Goal: Information Seeking & Learning: Learn about a topic

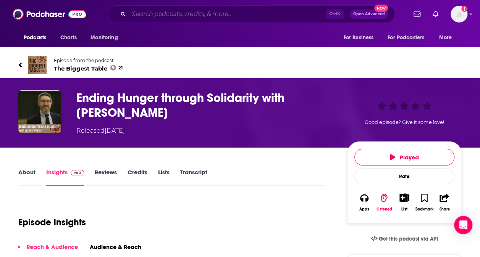
click at [200, 15] on input "Search podcasts, credits, & more..." at bounding box center [227, 14] width 197 height 12
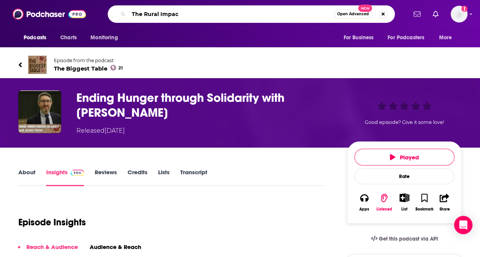
type input "The Rural Impact"
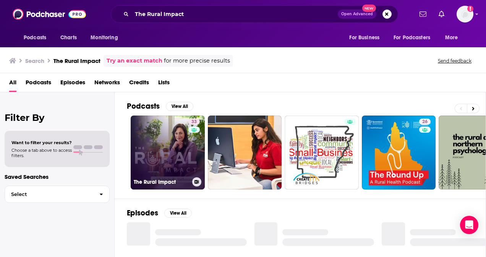
click at [163, 150] on link "33 The Rural Impact" at bounding box center [168, 153] width 74 height 74
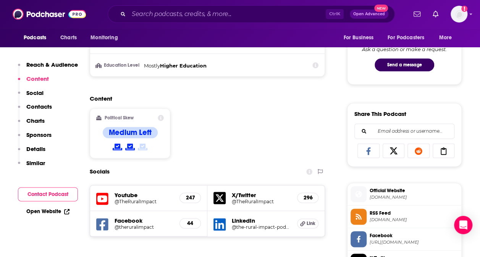
scroll to position [405, 0]
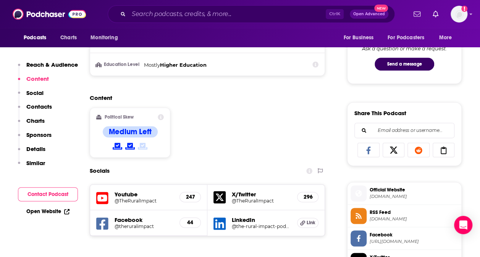
click at [160, 115] on icon at bounding box center [161, 117] width 6 height 6
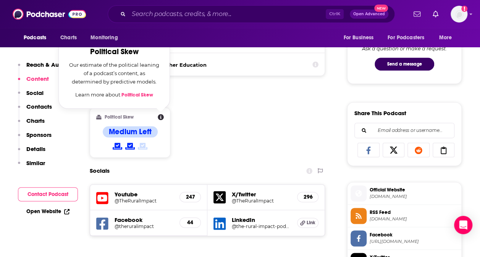
click at [139, 94] on link "Political Skew" at bounding box center [137, 95] width 32 height 6
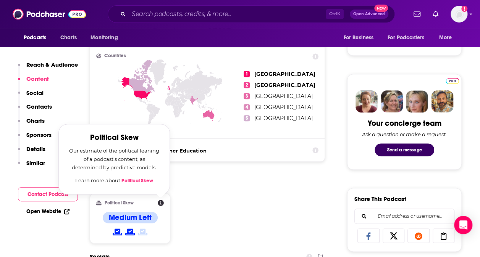
scroll to position [311, 0]
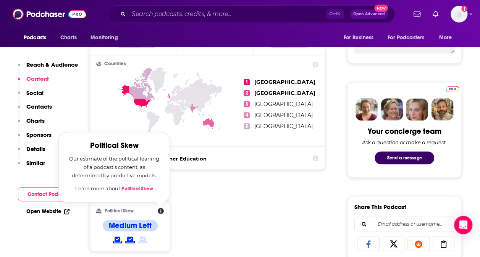
click at [23, 210] on div "Open Website" at bounding box center [48, 212] width 60 height 14
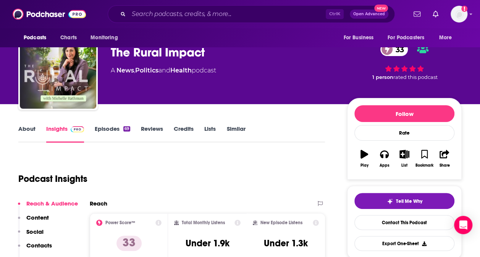
scroll to position [11, 0]
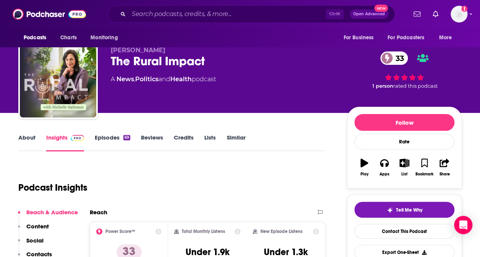
click at [29, 137] on link "About" at bounding box center [26, 143] width 17 height 18
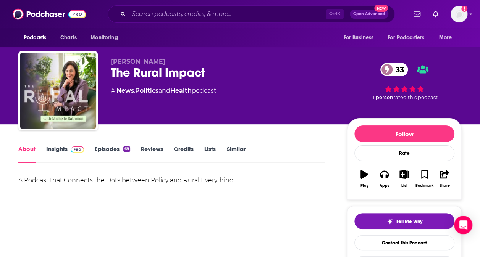
click at [63, 150] on link "Insights" at bounding box center [65, 154] width 38 height 18
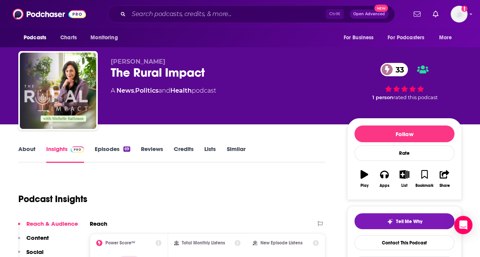
click at [30, 150] on link "About" at bounding box center [26, 154] width 17 height 18
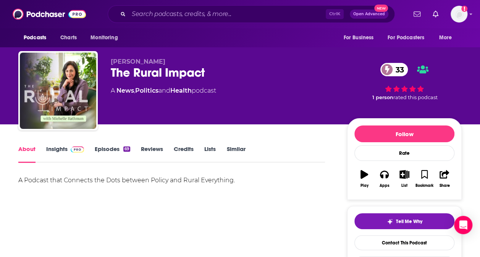
click at [57, 149] on link "Insights" at bounding box center [65, 154] width 38 height 18
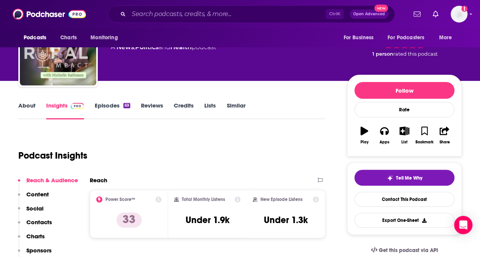
scroll to position [90, 0]
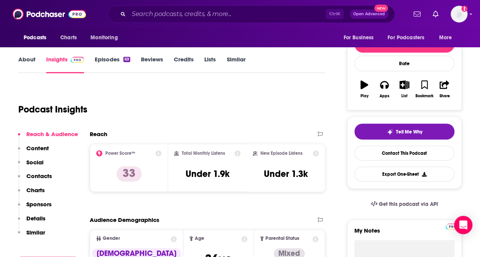
click at [160, 151] on icon at bounding box center [159, 153] width 6 height 6
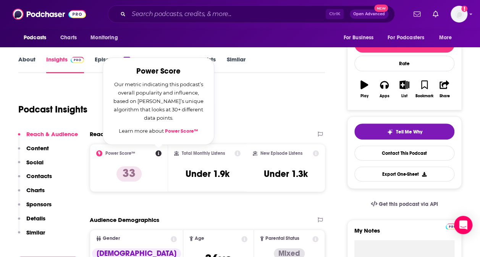
click at [240, 107] on div "Podcast Insights" at bounding box center [168, 104] width 300 height 39
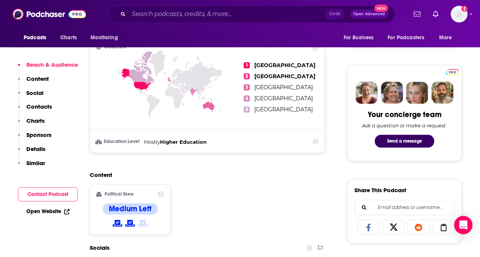
scroll to position [344, 0]
